Goal: Navigation & Orientation: Find specific page/section

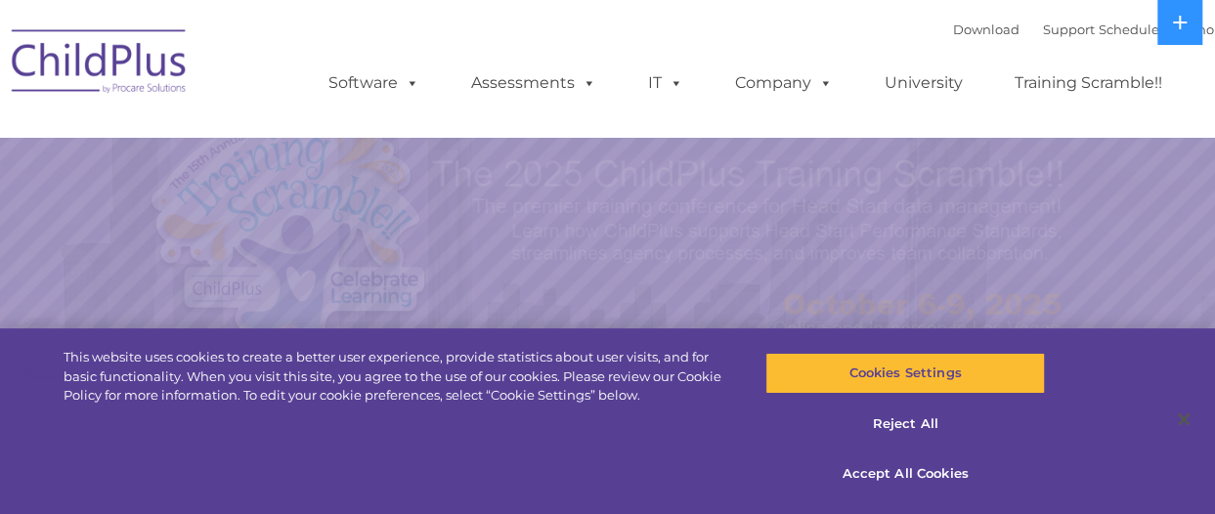
select select "MEDIUM"
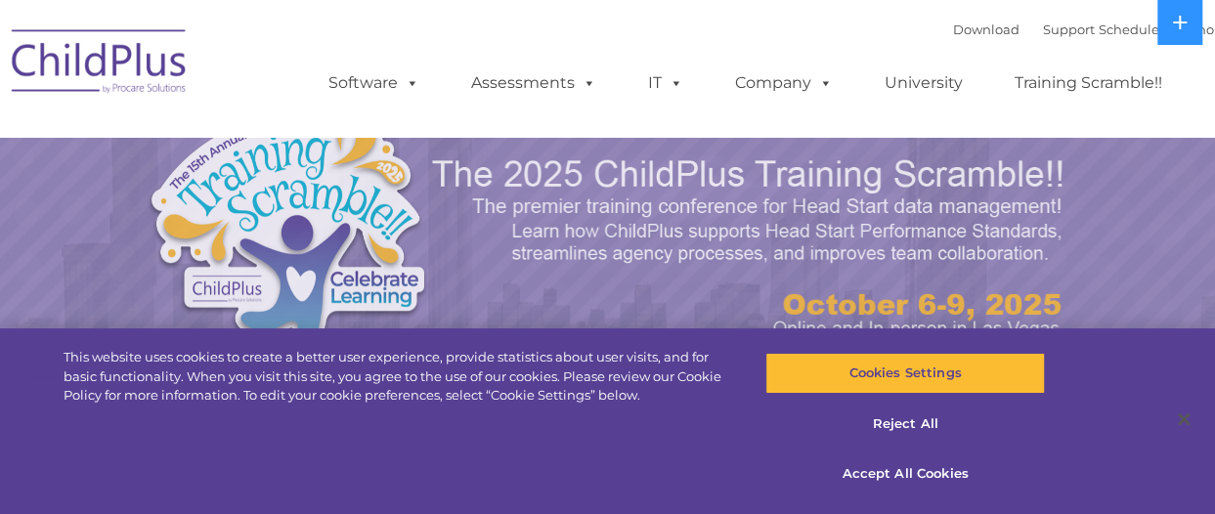
select select "MEDIUM"
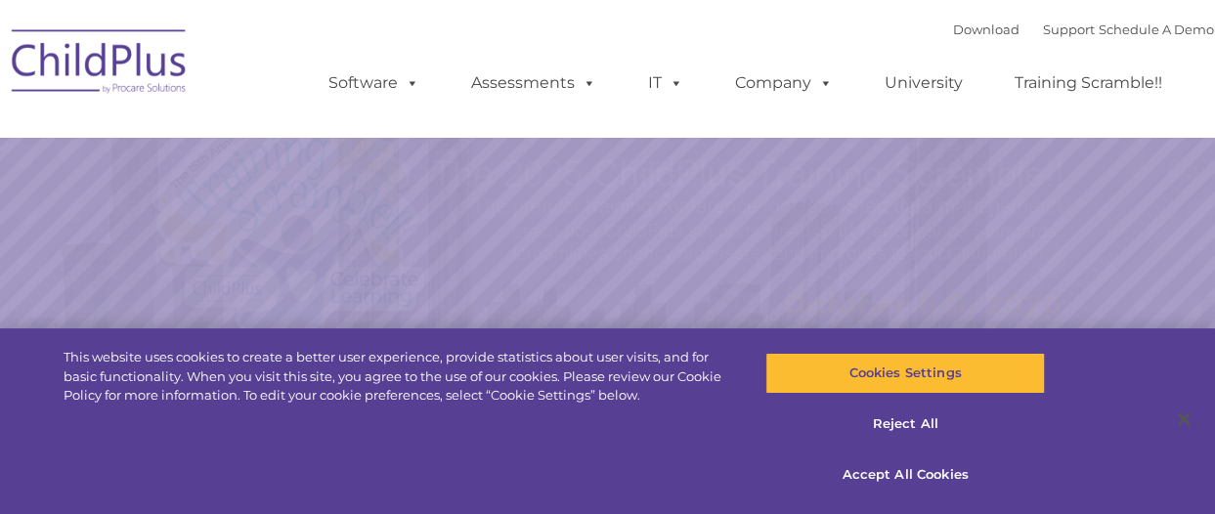
select select "MEDIUM"
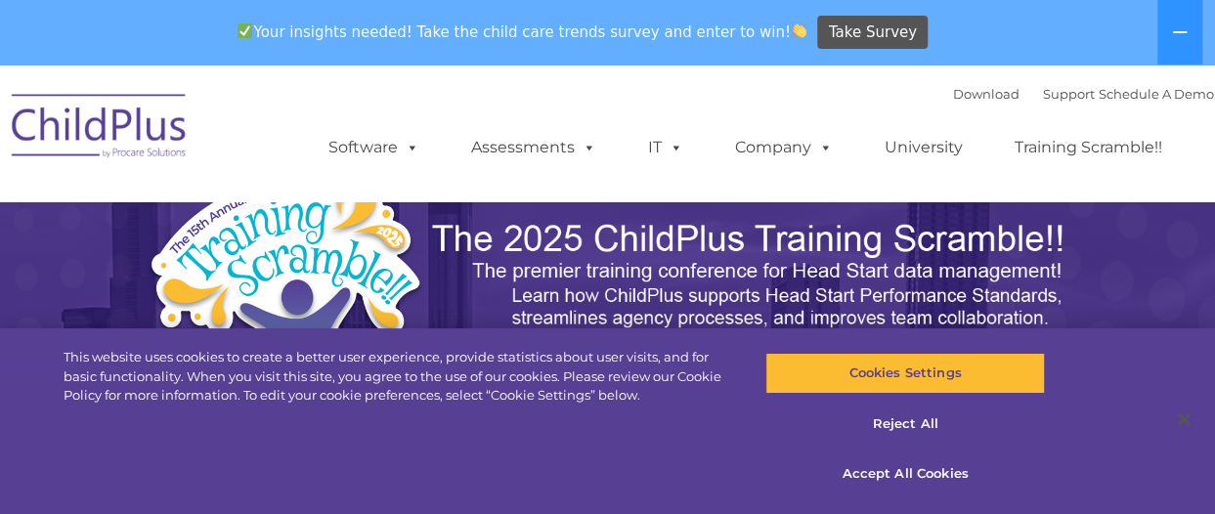
click at [127, 126] on img at bounding box center [100, 129] width 196 height 98
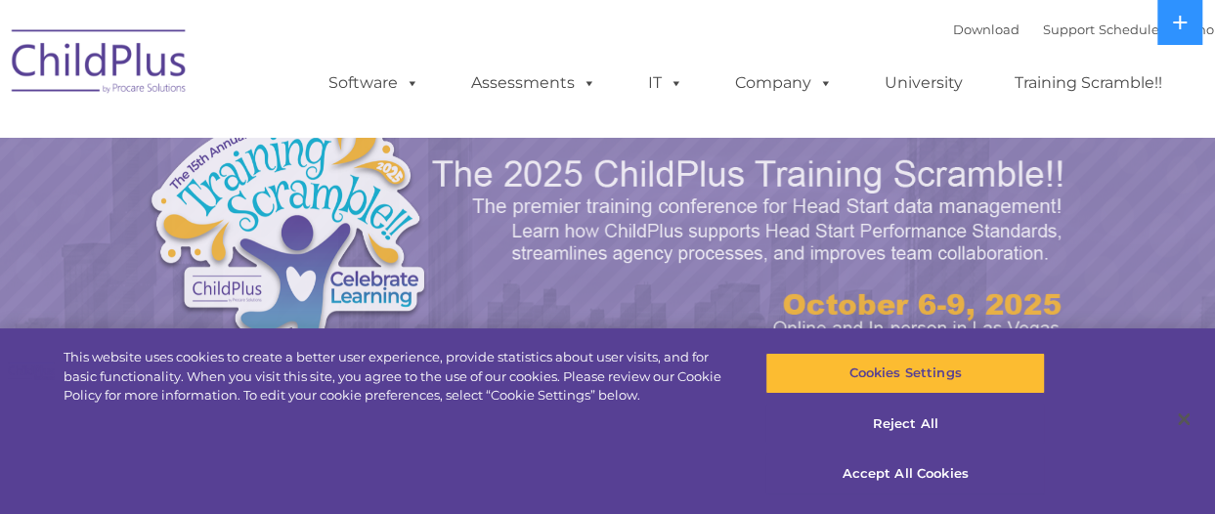
select select "MEDIUM"
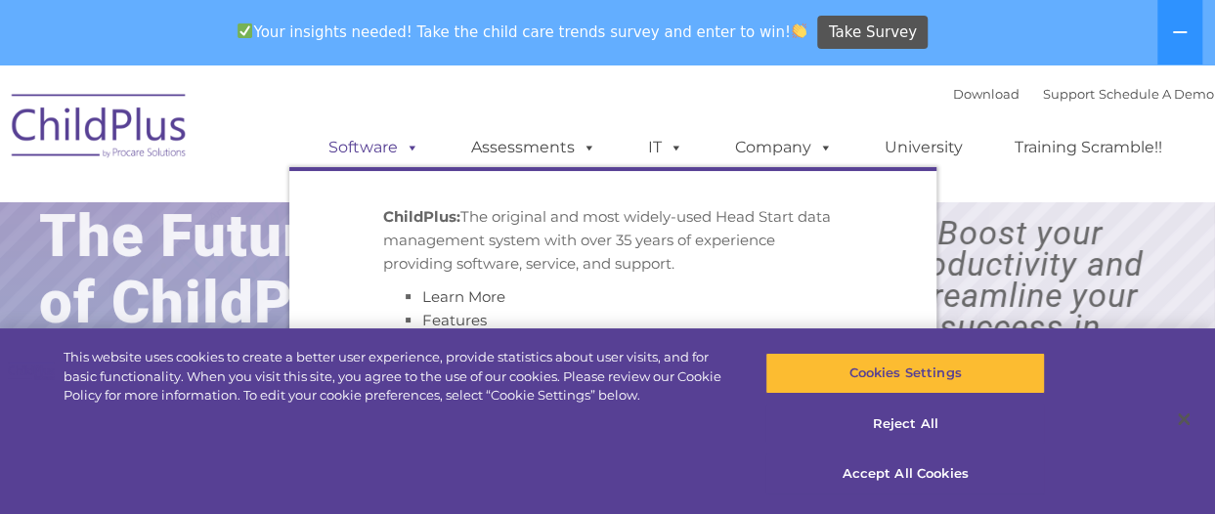
click at [409, 144] on span at bounding box center [409, 147] width 22 height 19
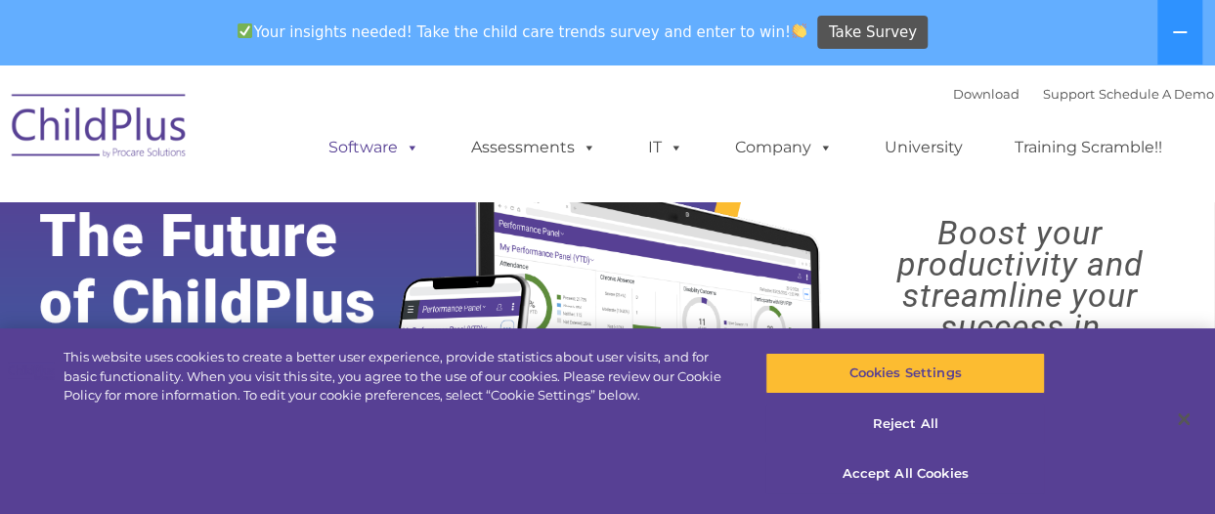
click at [409, 144] on span at bounding box center [409, 147] width 22 height 19
click at [271, 101] on div "Download Support | Schedule A Demo  MENU MENU Software ChildPlus: The original…" at bounding box center [608, 133] width 1212 height 108
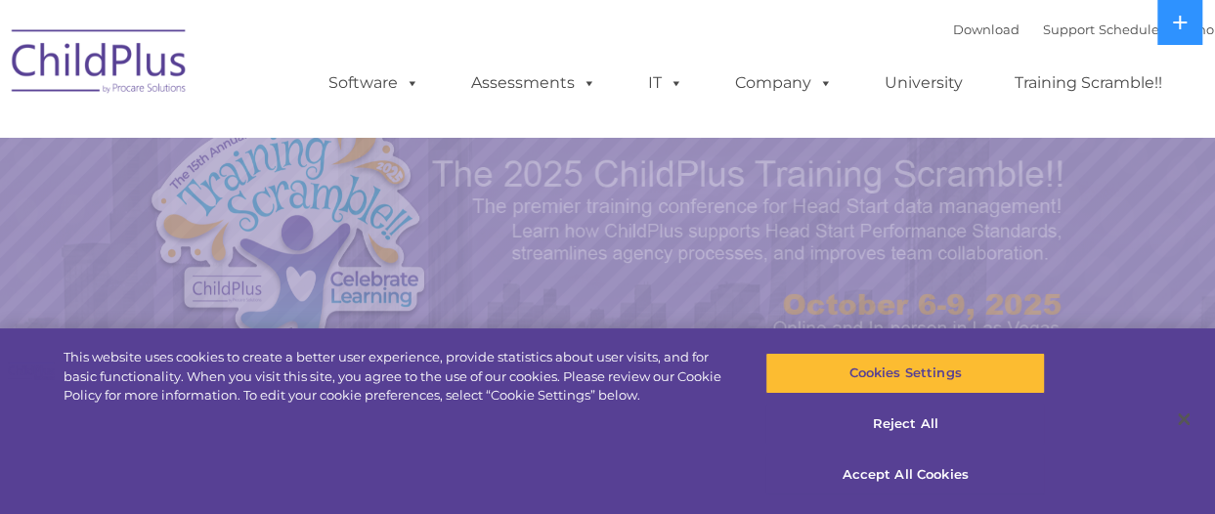
select select "MEDIUM"
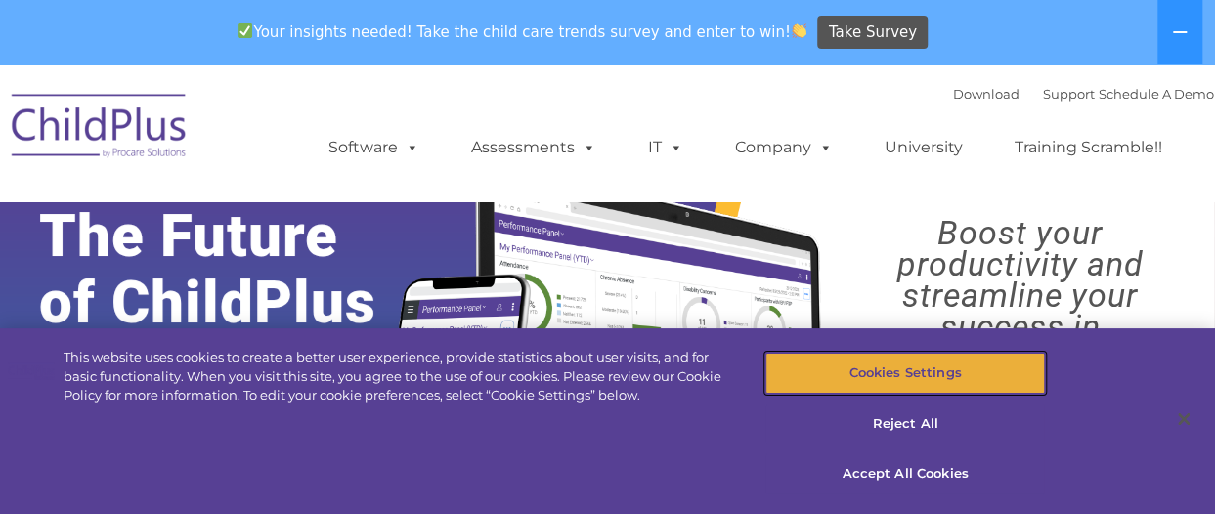
click at [888, 369] on button "Cookies Settings" at bounding box center [906, 373] width 280 height 41
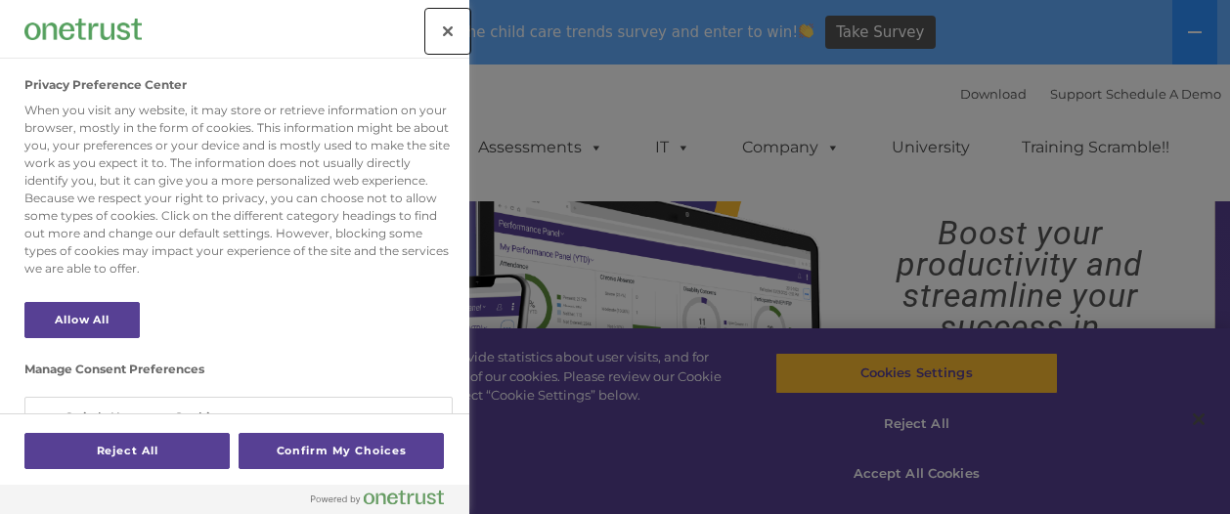
click at [446, 29] on button "Close" at bounding box center [447, 31] width 43 height 43
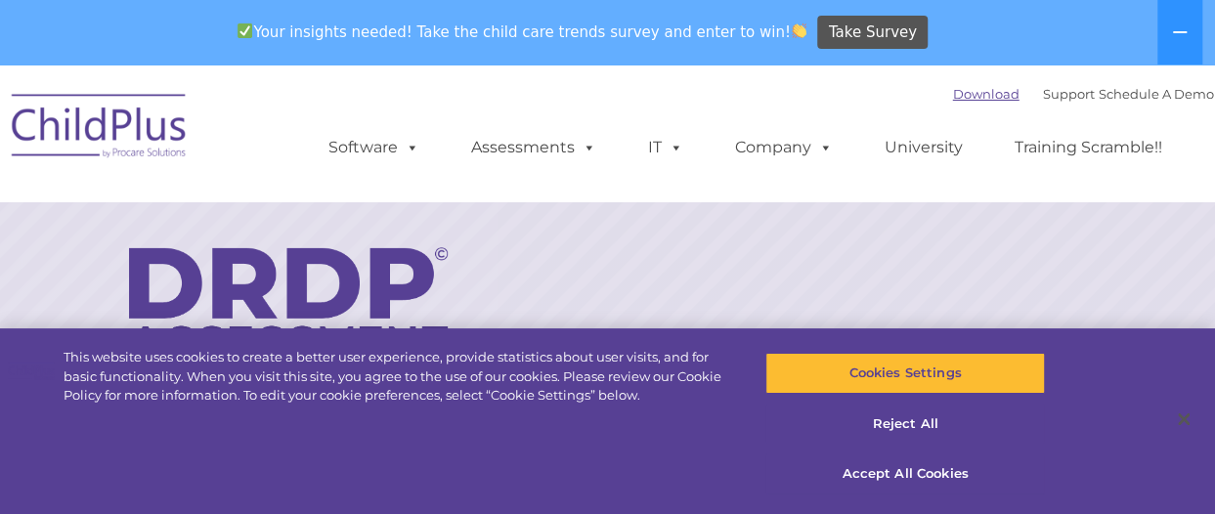
click at [963, 92] on link "Download" at bounding box center [986, 94] width 66 height 16
click at [969, 93] on link "Download" at bounding box center [986, 94] width 66 height 16
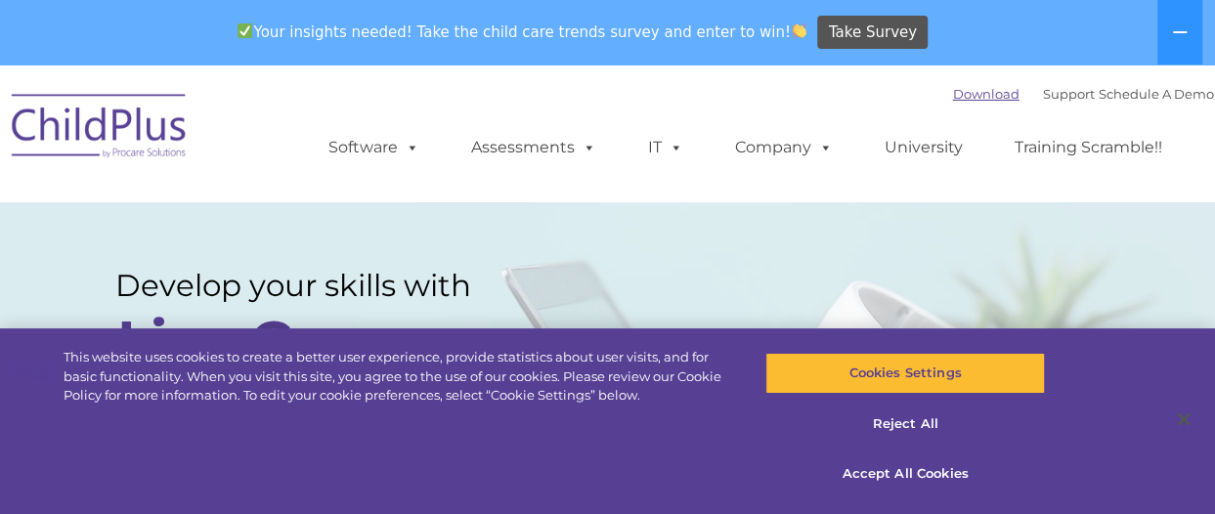
click at [953, 99] on link "Download" at bounding box center [986, 94] width 66 height 16
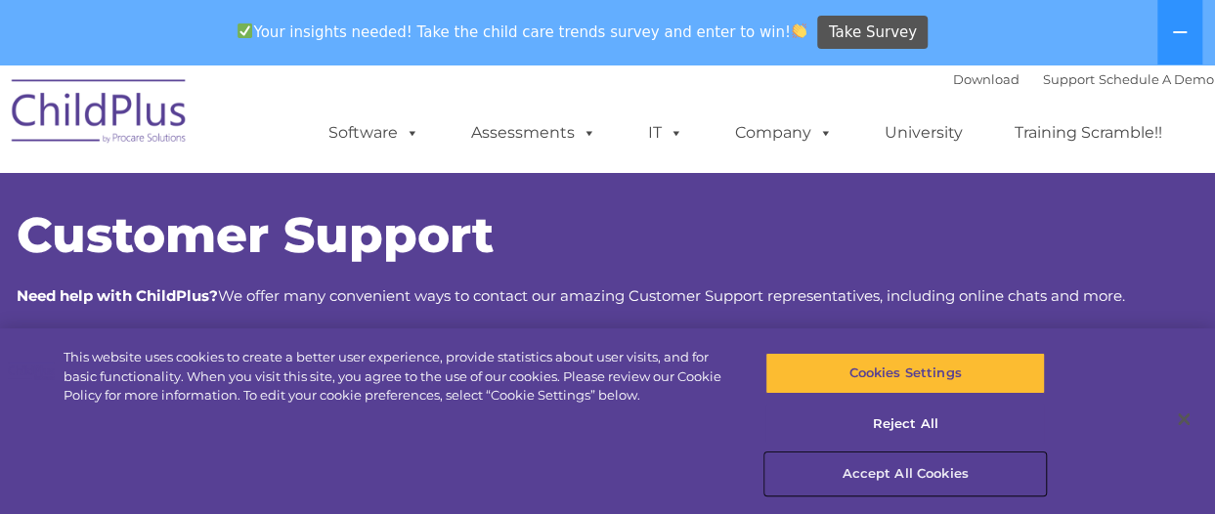
click at [879, 470] on button "Accept All Cookies" at bounding box center [906, 474] width 280 height 41
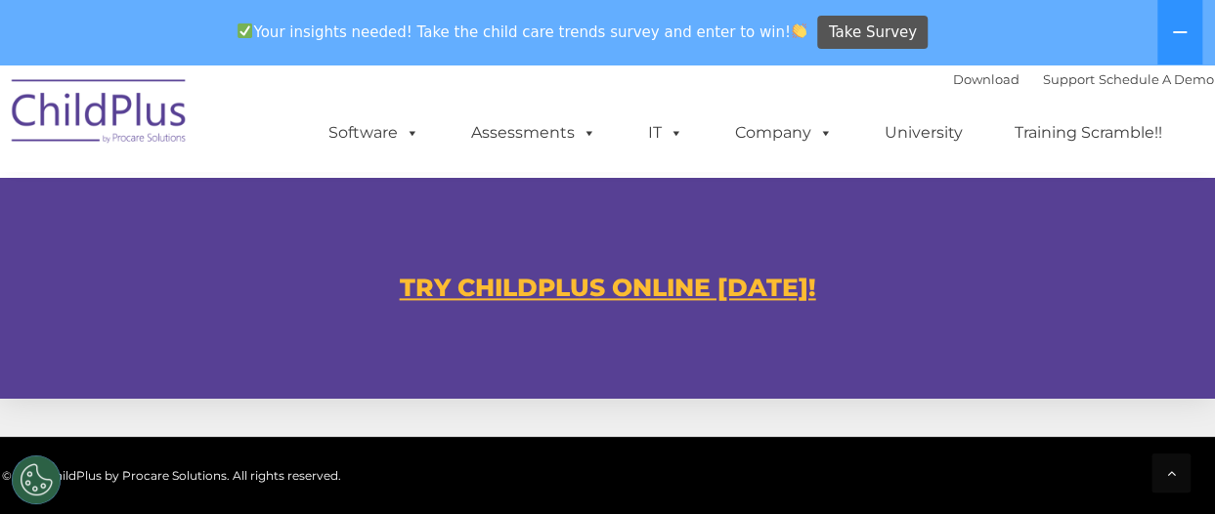
scroll to position [1185, 0]
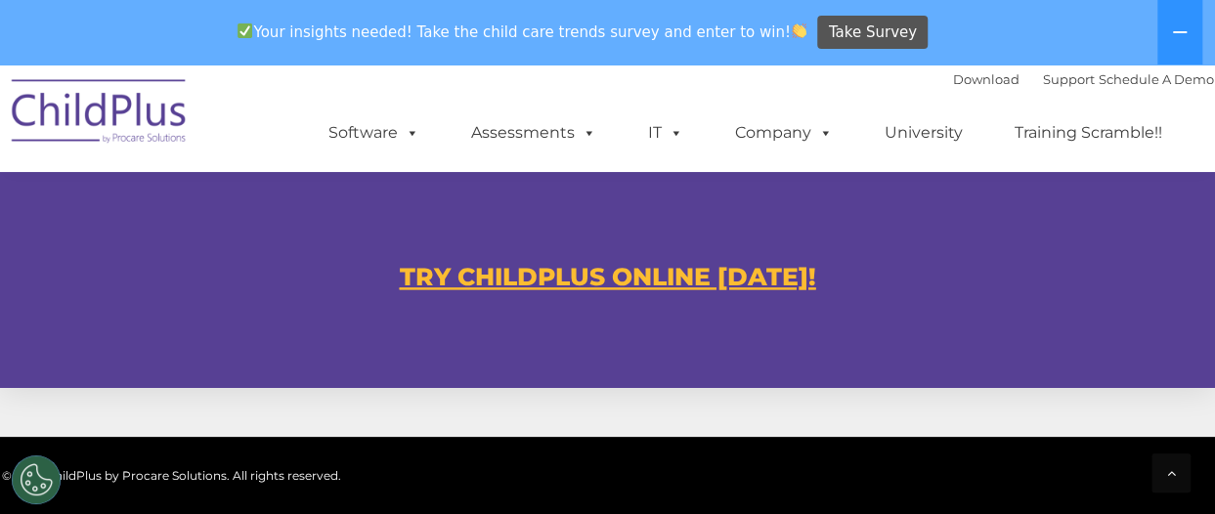
click at [600, 281] on u "TRY CHILDPLUS ONLINE TODAY!" at bounding box center [608, 276] width 417 height 29
